Goal: Task Accomplishment & Management: Use online tool/utility

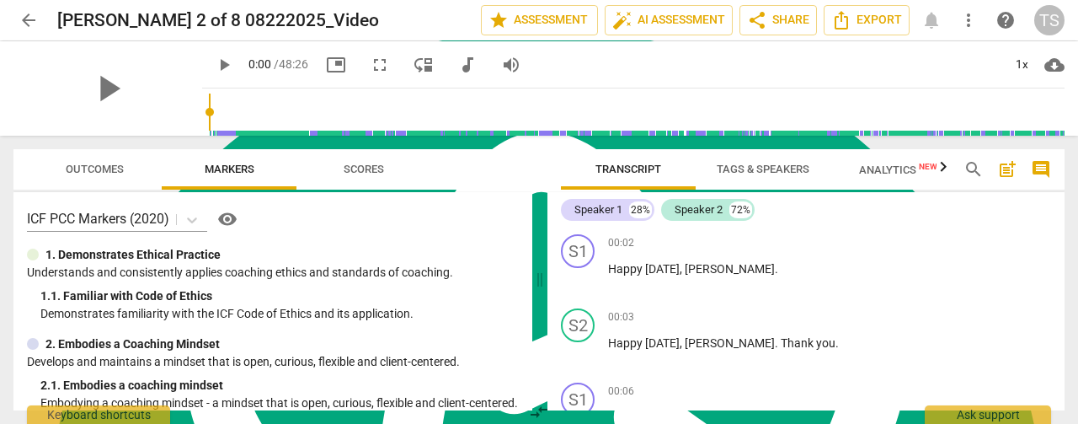
scroll to position [6765, 0]
click at [397, 21] on span "edit" at bounding box center [407, 20] width 20 height 20
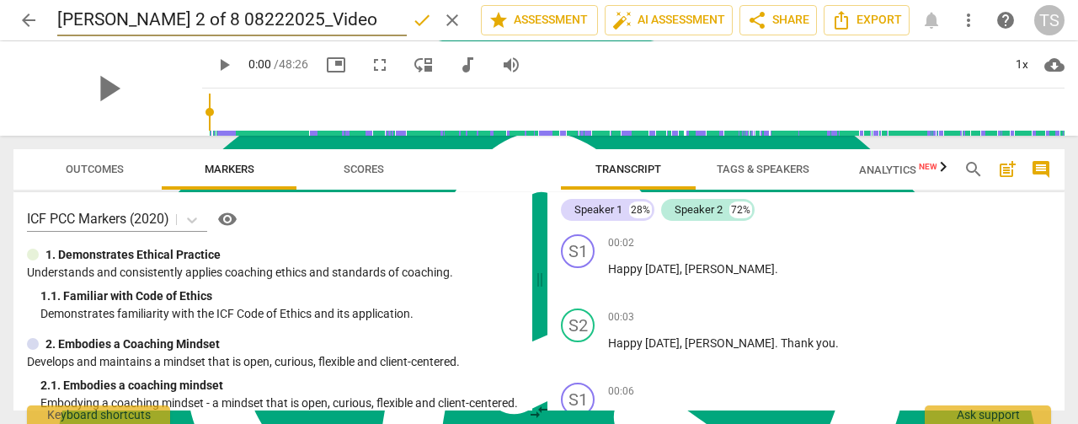
click at [318, 16] on input "[PERSON_NAME] 2 of 8 08222025_Video" at bounding box center [231, 20] width 349 height 32
type input "[PERSON_NAME] 2/8 ([DATE])"
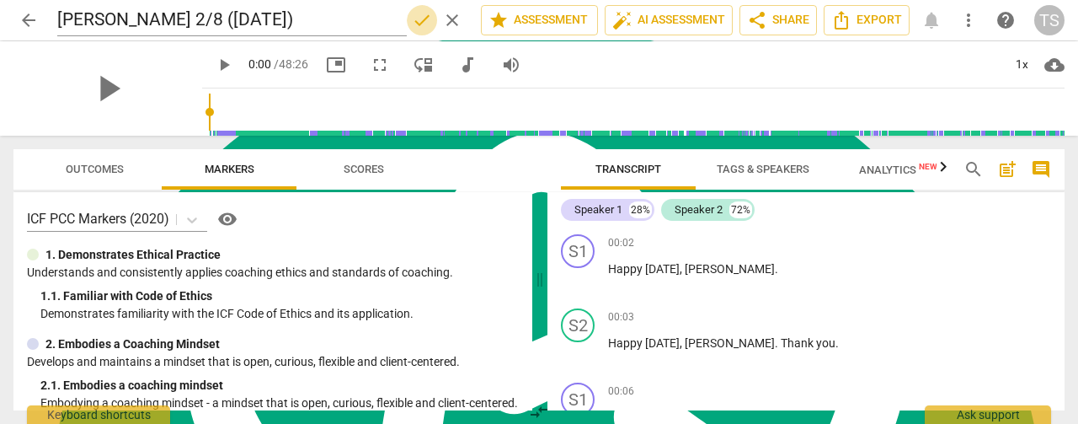
click at [416, 23] on span "done" at bounding box center [422, 20] width 20 height 20
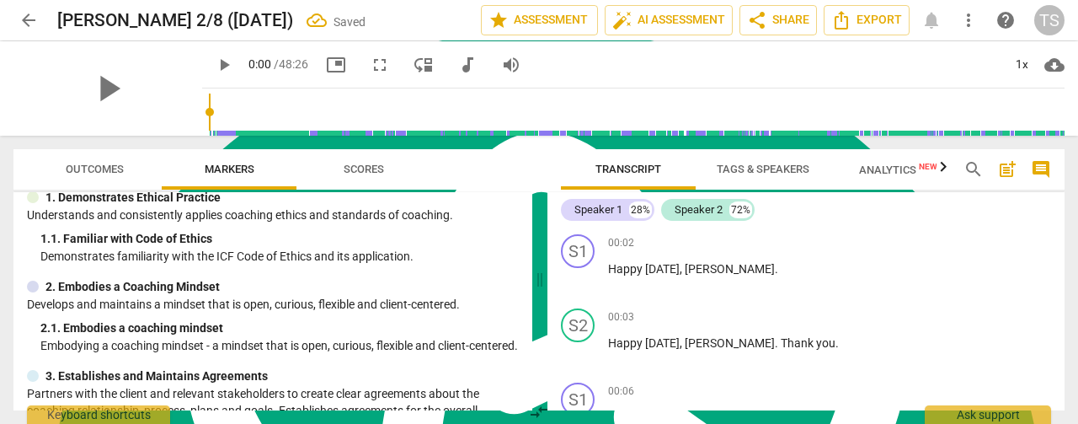
scroll to position [84, 0]
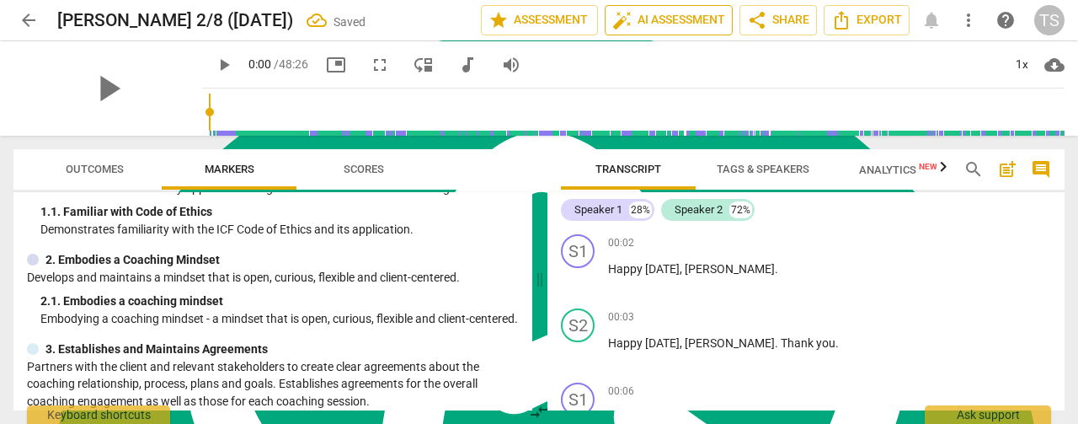
click at [665, 16] on span "auto_fix_high AI Assessment" at bounding box center [668, 20] width 113 height 20
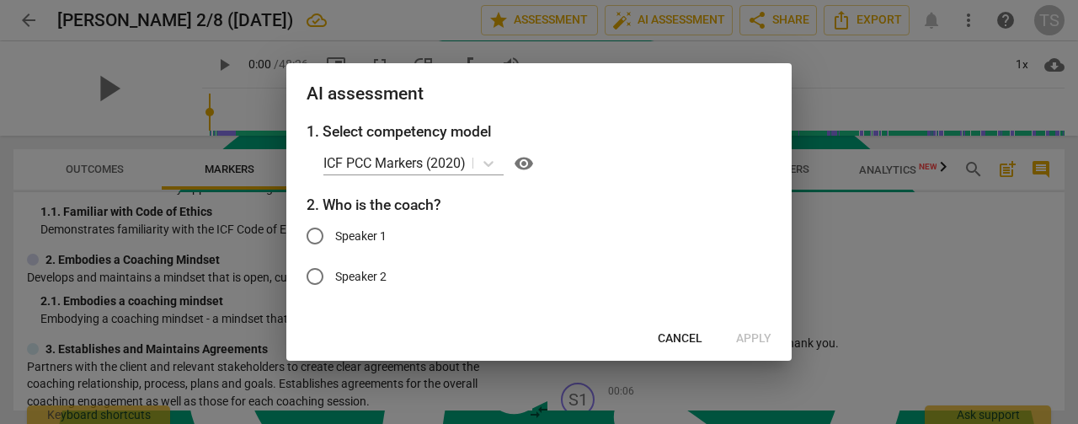
click at [360, 235] on span "Speaker 1" at bounding box center [360, 236] width 51 height 18
click at [335, 235] on input "Speaker 1" at bounding box center [315, 236] width 40 height 40
radio input "true"
click at [748, 339] on span "Apply" at bounding box center [753, 338] width 35 height 17
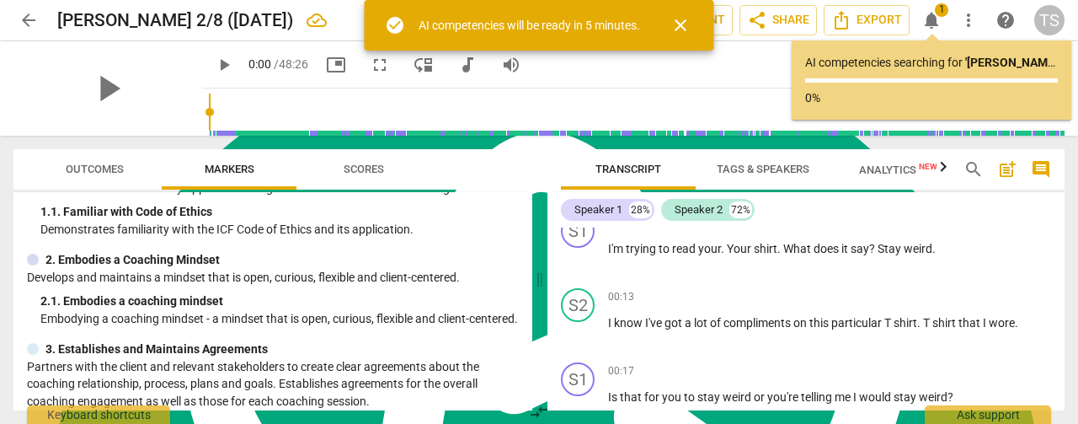
scroll to position [0, 0]
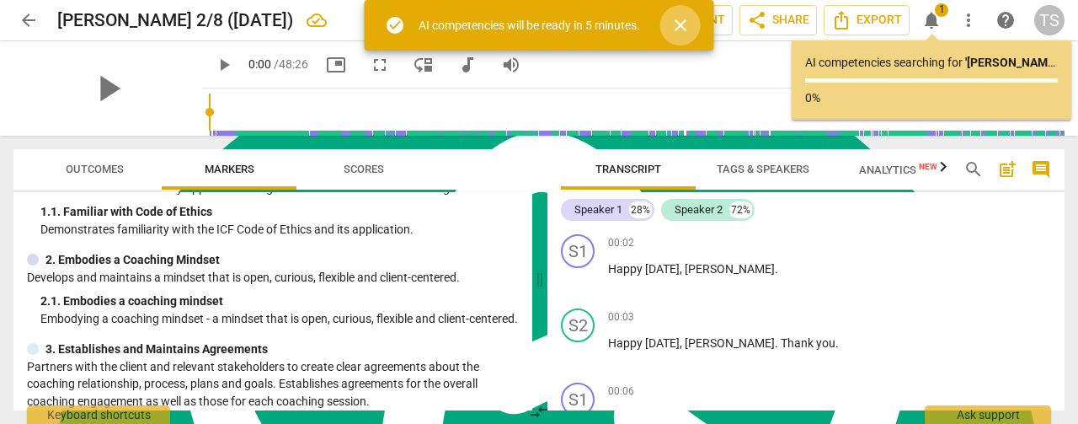
click at [689, 28] on span "close" at bounding box center [680, 25] width 20 height 20
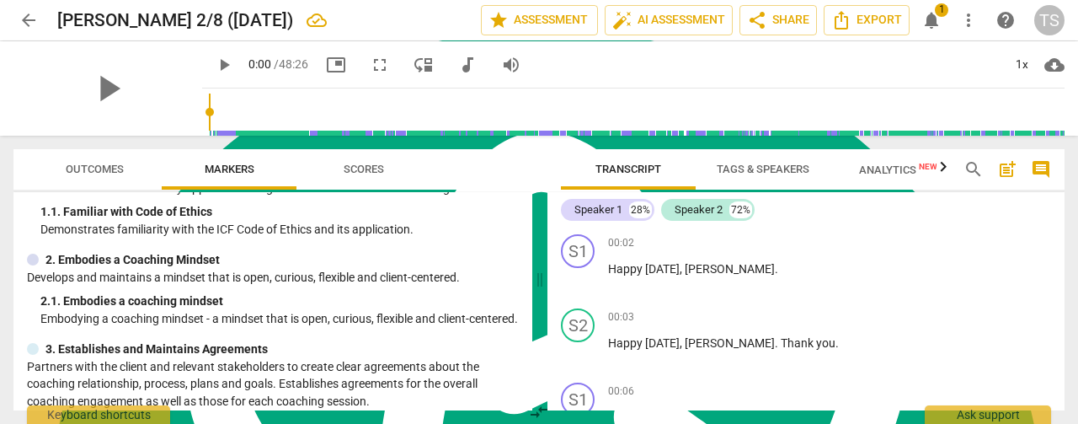
click at [783, 165] on span "Tags & Speakers" at bounding box center [763, 169] width 93 height 13
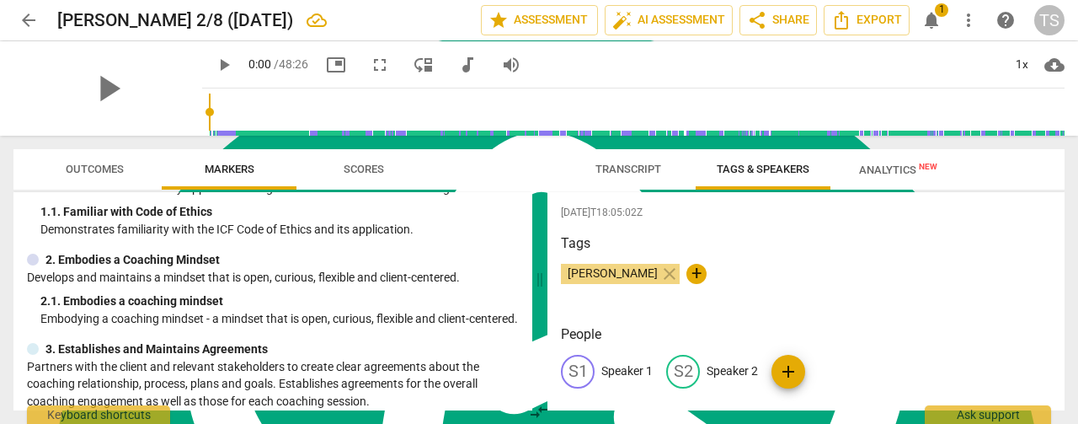
click at [625, 370] on p "Speaker 1" at bounding box center [626, 371] width 51 height 18
type textarea "Speaker 1"
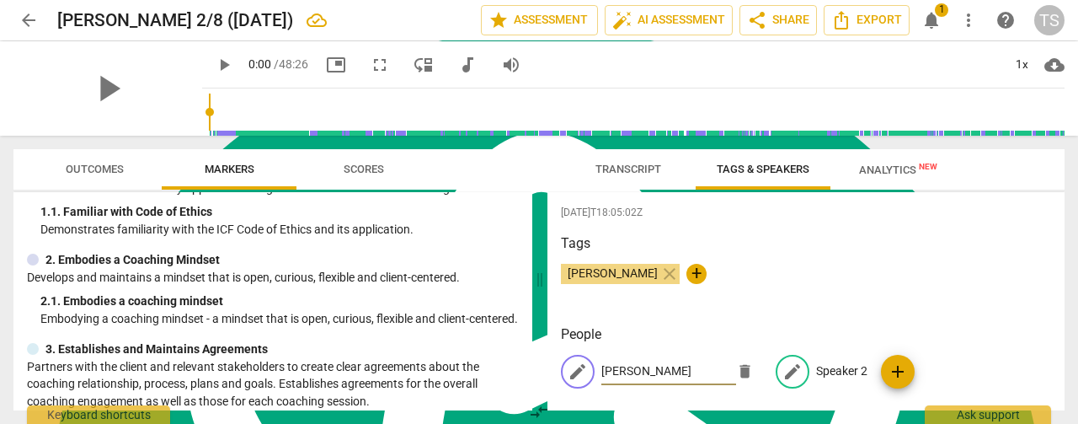
type input "[PERSON_NAME]"
click at [825, 365] on p "Speaker 2" at bounding box center [841, 371] width 51 height 18
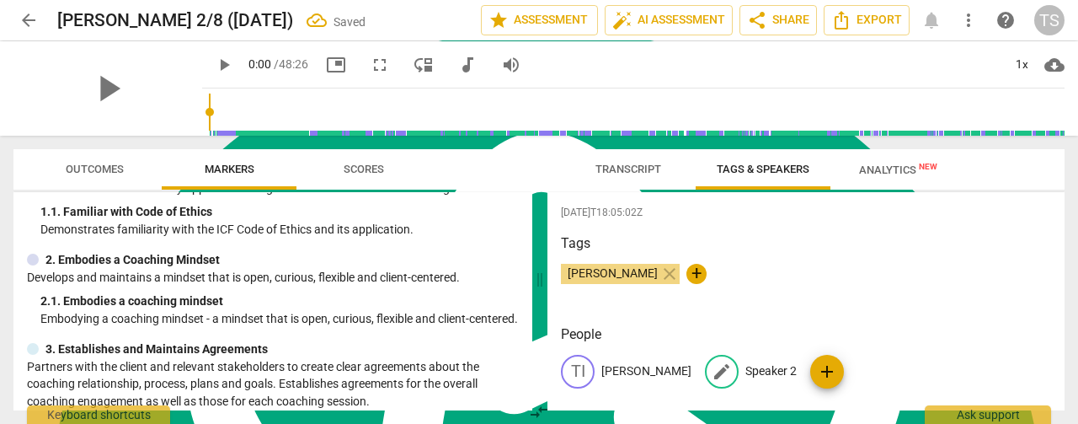
click at [745, 371] on p "Speaker 2" at bounding box center [770, 371] width 51 height 18
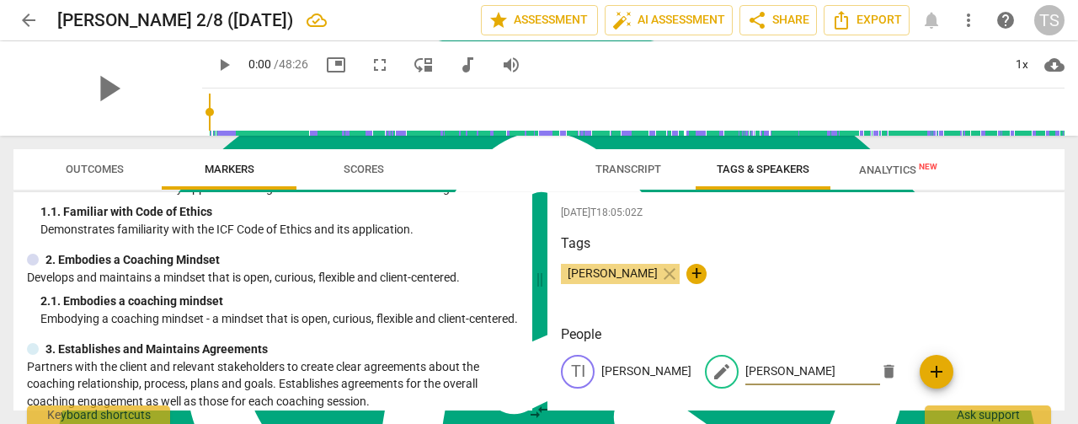
type input "[PERSON_NAME]"
click at [633, 161] on span "Transcript" at bounding box center [628, 169] width 106 height 23
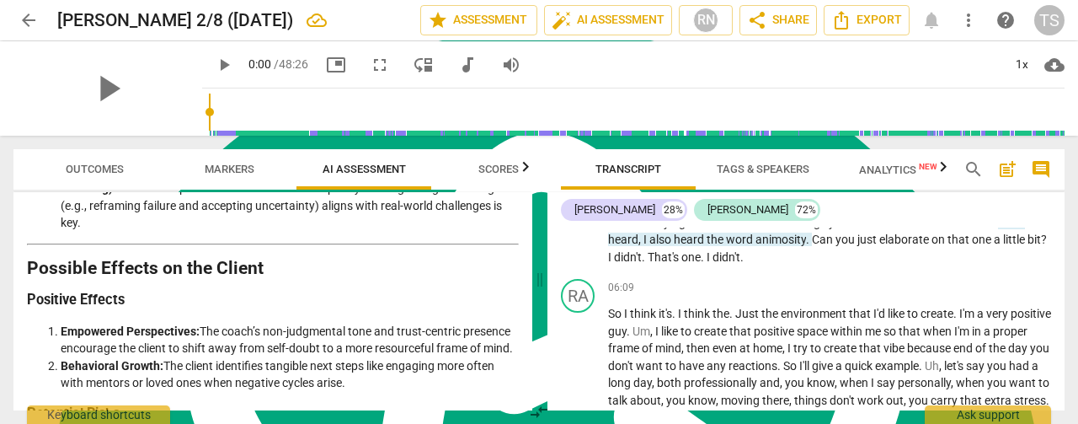
scroll to position [2591, 0]
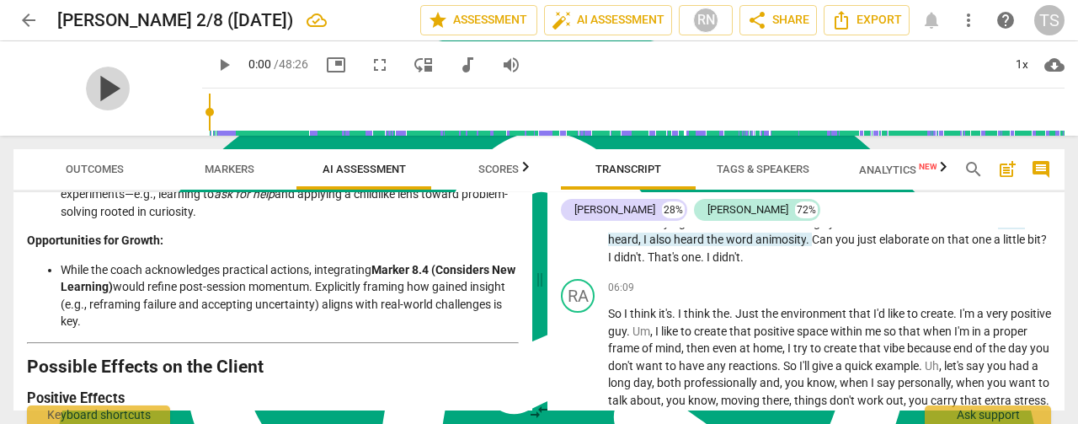
click at [98, 84] on span "play_arrow" at bounding box center [108, 89] width 44 height 44
click at [246, 115] on input "range" at bounding box center [637, 112] width 856 height 54
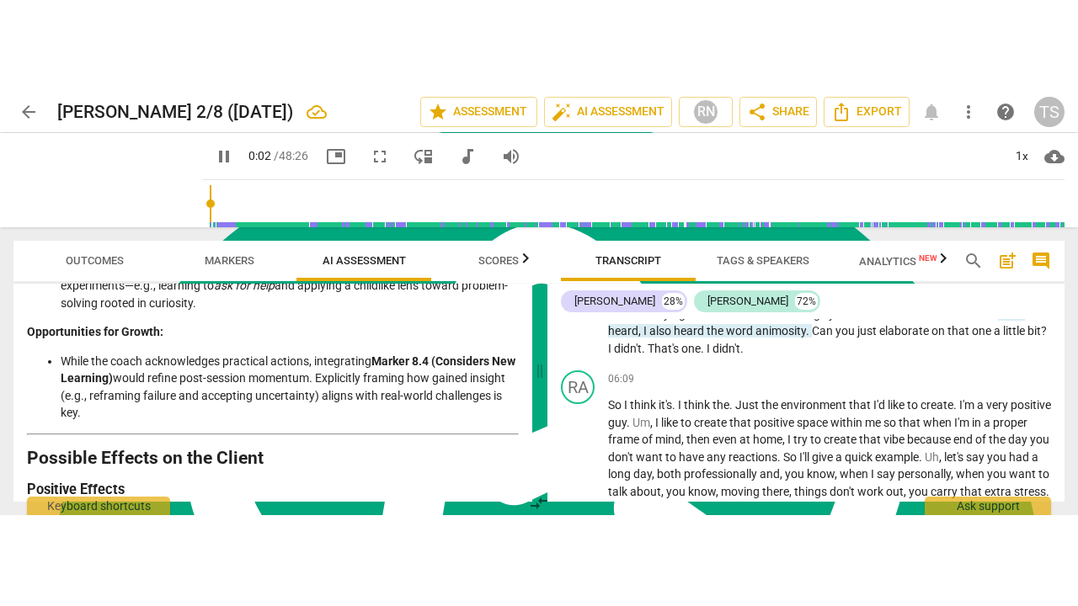
scroll to position [34, 0]
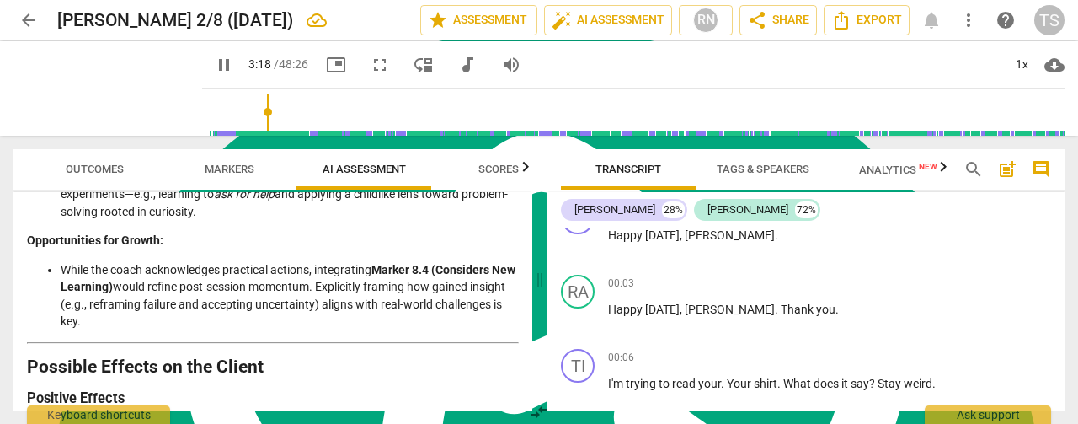
click at [370, 60] on span "fullscreen" at bounding box center [380, 65] width 20 height 20
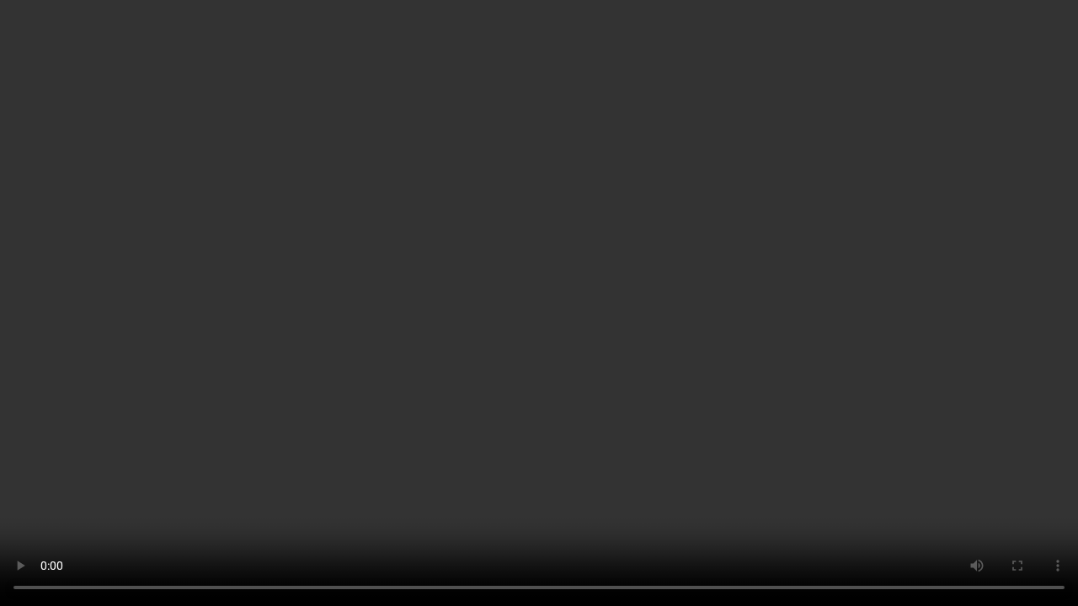
scroll to position [1319, 0]
type input "226"
click at [1041, 130] on video at bounding box center [539, 303] width 1078 height 606
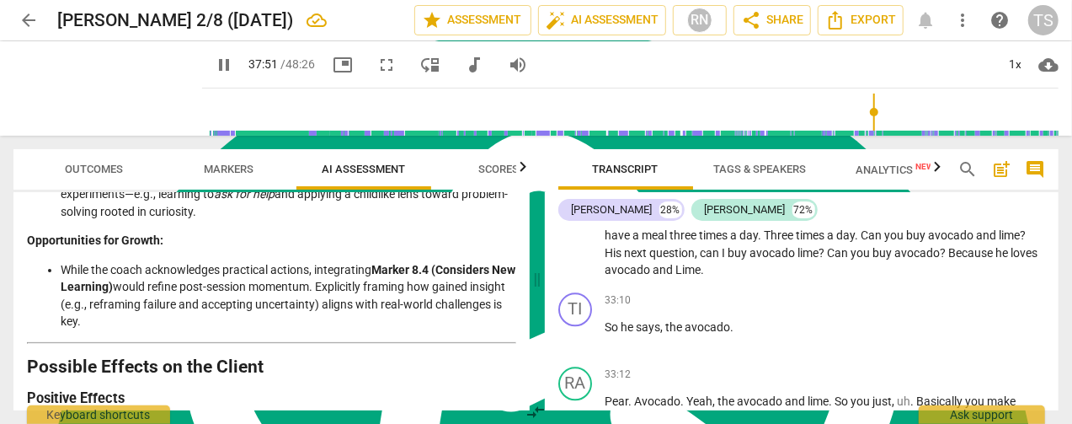
scroll to position [11873, 0]
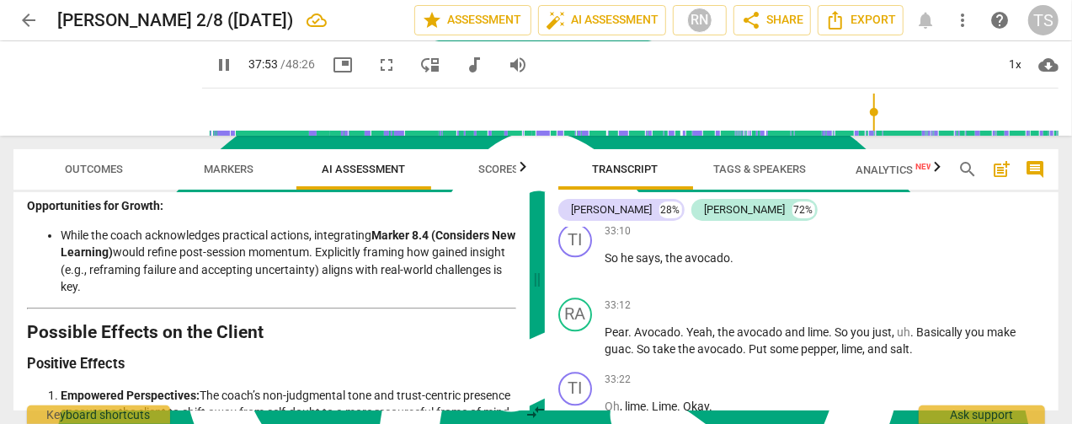
type input "2274"
